Goal: Task Accomplishment & Management: Manage account settings

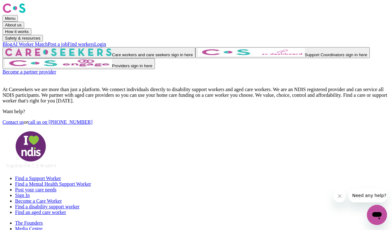
scroll to position [1, 0]
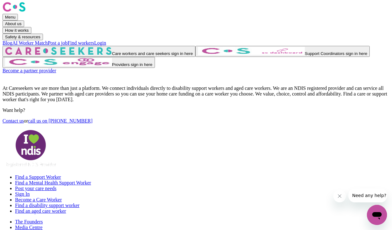
click at [106, 40] on link "Login" at bounding box center [100, 42] width 12 height 5
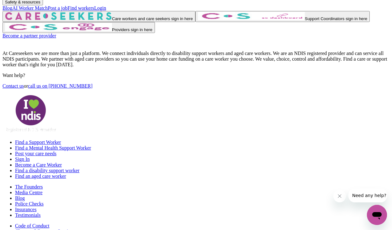
scroll to position [20, 0]
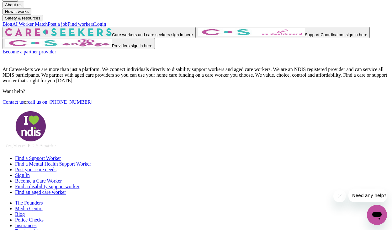
click at [112, 36] on img "Care workers and care seekers sign in here" at bounding box center [58, 32] width 107 height 8
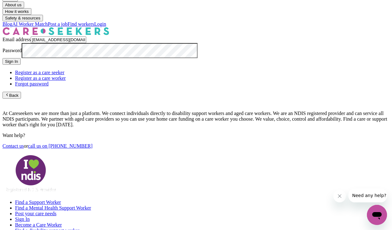
type input "[EMAIL_ADDRESS][DOMAIN_NAME]"
click at [21, 65] on button "Sign In" at bounding box center [12, 61] width 18 height 7
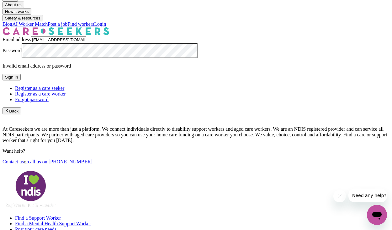
click at [66, 96] on link "Register as a care worker" at bounding box center [40, 93] width 51 height 5
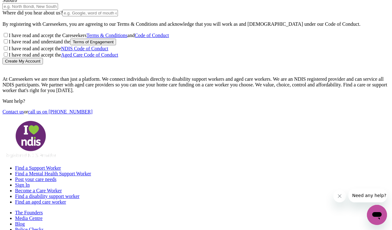
scroll to position [36, 0]
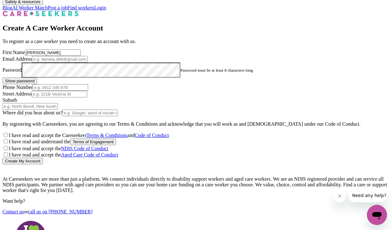
type input "[PERSON_NAME]"
type input "[EMAIL_ADDRESS][DOMAIN_NAME]"
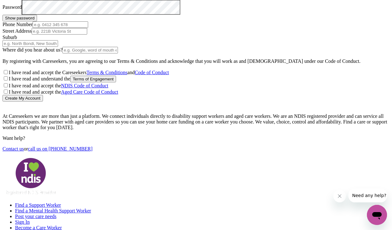
scroll to position [100, 0]
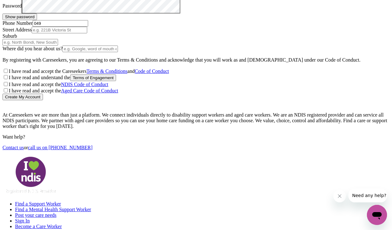
type input "0490"
type input "0490790658"
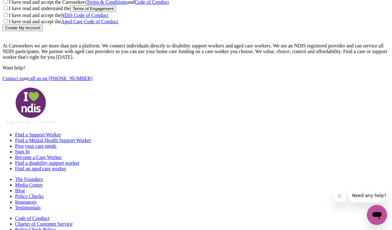
scroll to position [171, 0]
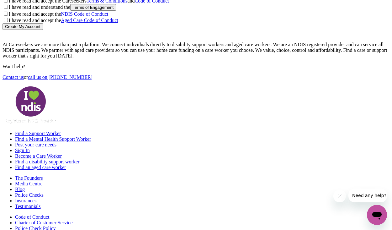
type input "32 Kingston Dr"
type input "Tay"
type input "[GEOGRAPHIC_DATA], [GEOGRAPHIC_DATA], 7259"
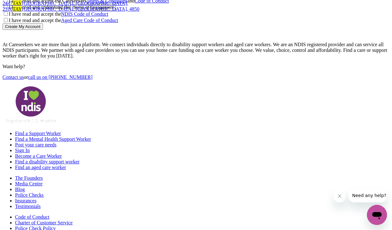
type input "Tayl"
type input "Taylo"
type input "[PERSON_NAME], [GEOGRAPHIC_DATA], 2913"
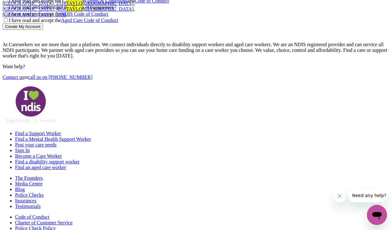
type input "[PERSON_NAME]"
type input "[PERSON_NAME], [GEOGRAPHIC_DATA], 2913"
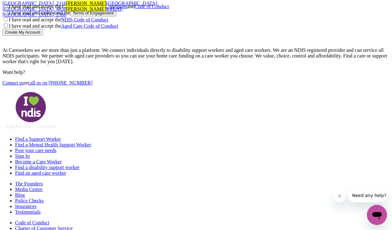
type input "Taylors"
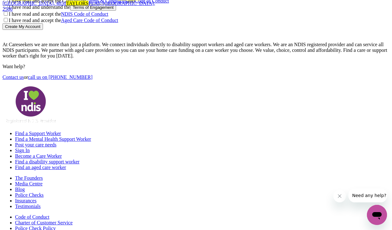
type input "Taylors ARM, [GEOGRAPHIC_DATA], 2447"
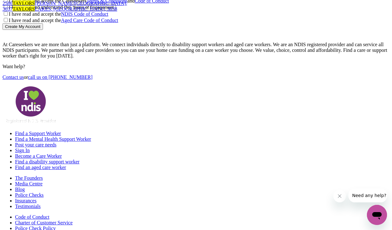
type input "Taylors"
click at [127, 12] on span "TAYLORS [PERSON_NAME][GEOGRAPHIC_DATA], 3037" at bounding box center [65, 6] width 124 height 11
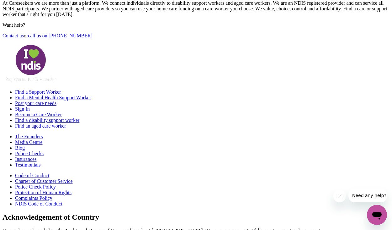
scroll to position [250, 0]
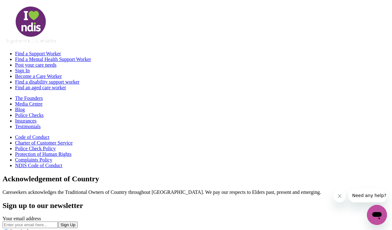
type input "Google"
checkbox input "true"
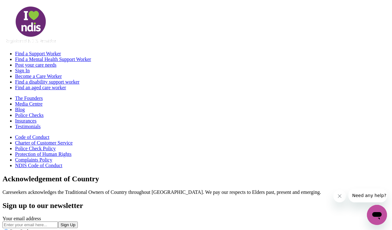
checkbox input "true"
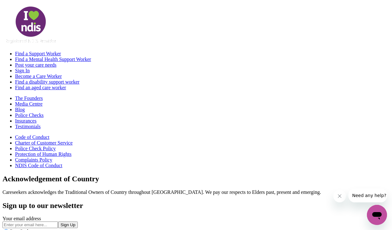
checkbox input "true"
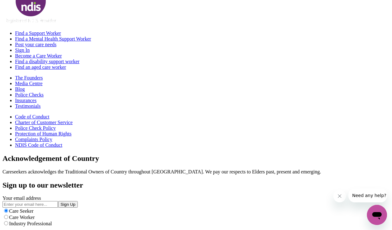
scroll to position [278, 0]
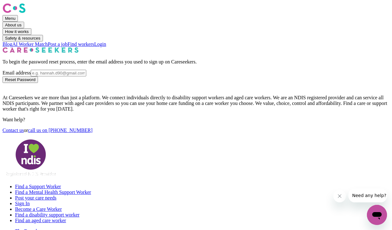
click at [86, 76] on input "Email address" at bounding box center [59, 73] width 56 height 7
type input "[EMAIL_ADDRESS][DOMAIN_NAME]"
click at [38, 83] on button "Reset Password" at bounding box center [20, 79] width 35 height 7
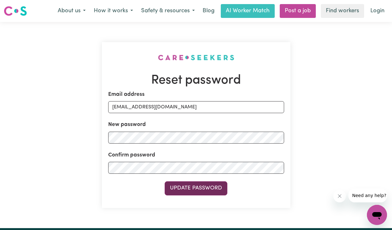
click at [179, 187] on button "Update Password" at bounding box center [196, 188] width 63 height 14
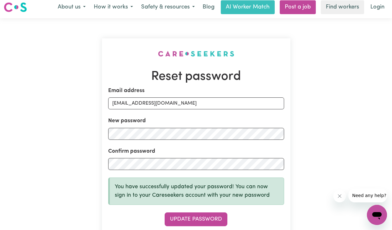
scroll to position [5, 0]
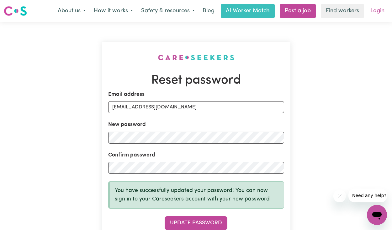
click at [379, 12] on link "Login" at bounding box center [378, 11] width 22 height 14
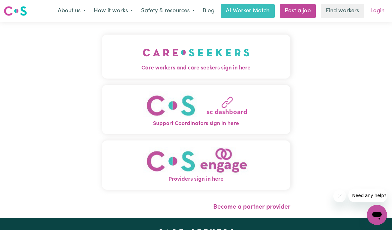
click at [377, 11] on link "Login" at bounding box center [378, 11] width 22 height 14
click at [188, 59] on img "Care workers and care seekers sign in here" at bounding box center [196, 52] width 107 height 23
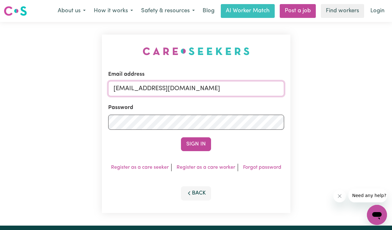
type input "[EMAIL_ADDRESS][DOMAIN_NAME]"
click at [196, 145] on button "Sign In" at bounding box center [196, 144] width 30 height 14
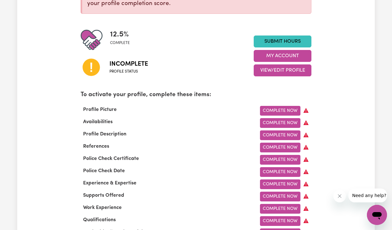
scroll to position [87, 0]
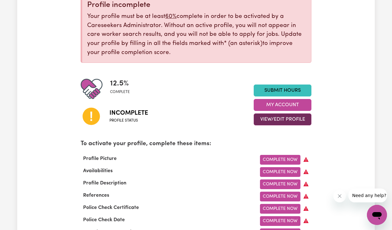
click at [283, 119] on button "View/Edit Profile" at bounding box center [283, 119] width 58 height 12
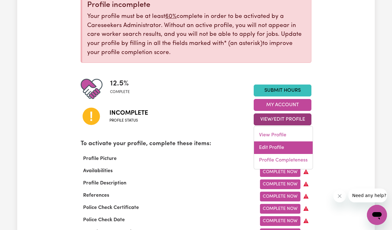
click at [277, 145] on link "Edit Profile" at bounding box center [283, 147] width 59 height 13
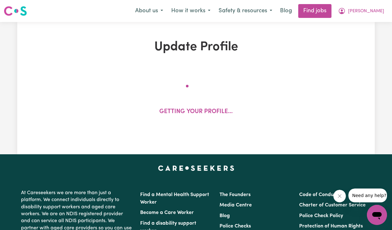
select select "male"
select select "Australian Citizen"
select select "Studying a healthcare related degree or qualification"
select select "60"
select select "75"
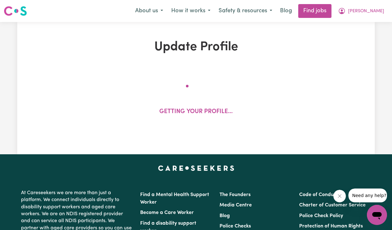
select select "85"
select select "100"
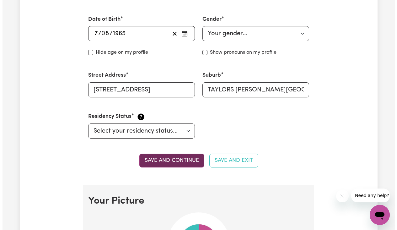
scroll to position [222, 0]
